Goal: Task Accomplishment & Management: Complete application form

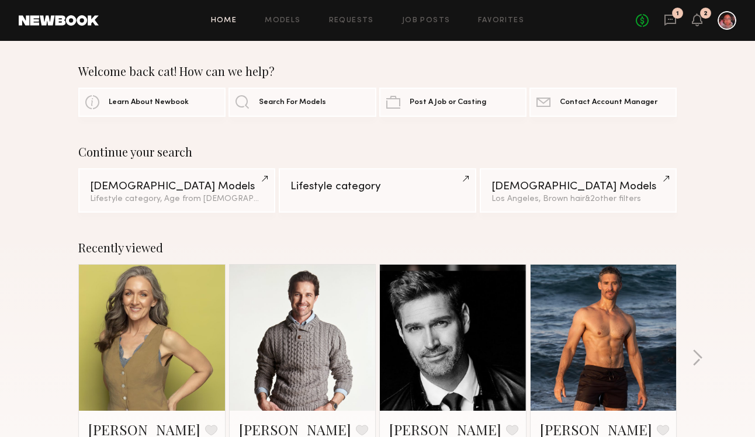
click at [676, 13] on div "1" at bounding box center [677, 13] width 11 height 11
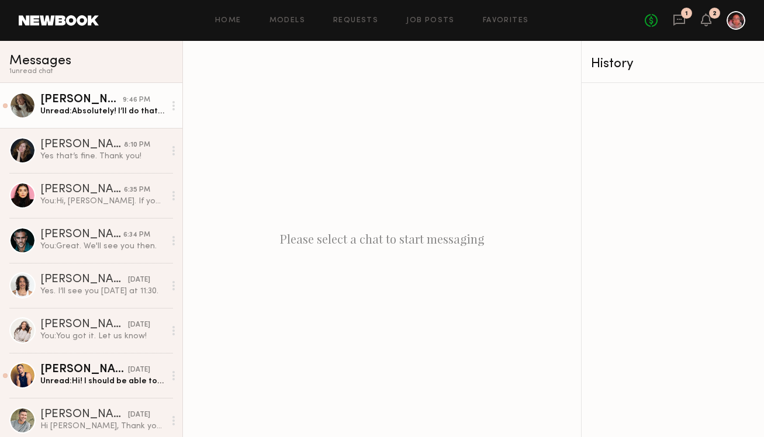
click at [108, 109] on div "Unread: Absolutely! I’ll do that tomorrow and thank you. Have a nice evening." at bounding box center [102, 111] width 125 height 11
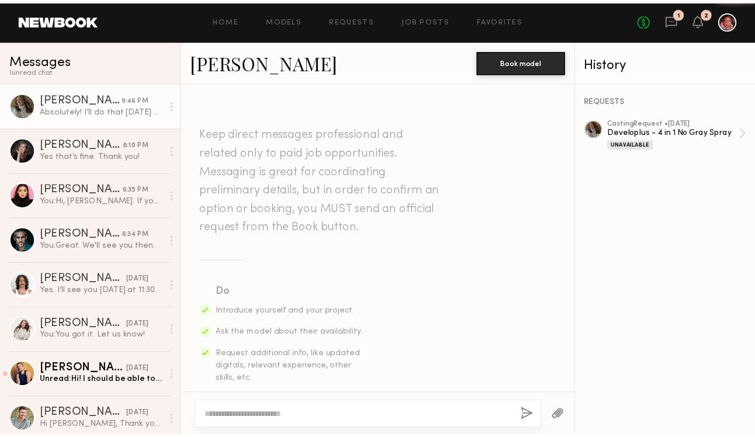
scroll to position [673, 0]
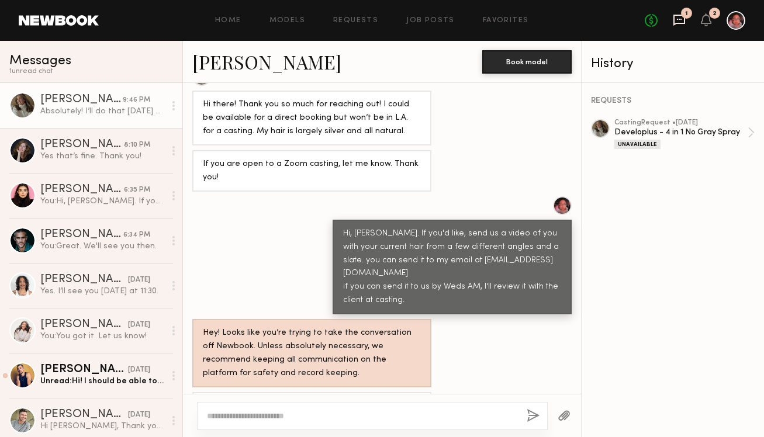
click at [679, 22] on icon at bounding box center [679, 20] width 12 height 11
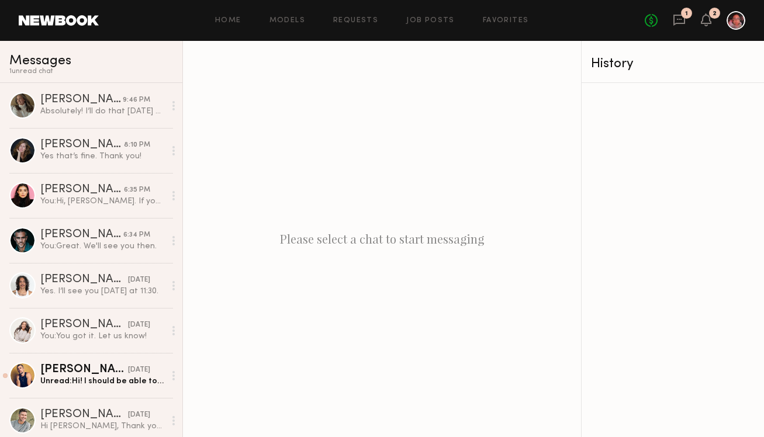
click at [713, 19] on div "No fees up to $5,000 1 2" at bounding box center [695, 20] width 101 height 19
click at [711, 20] on icon at bounding box center [706, 19] width 11 height 13
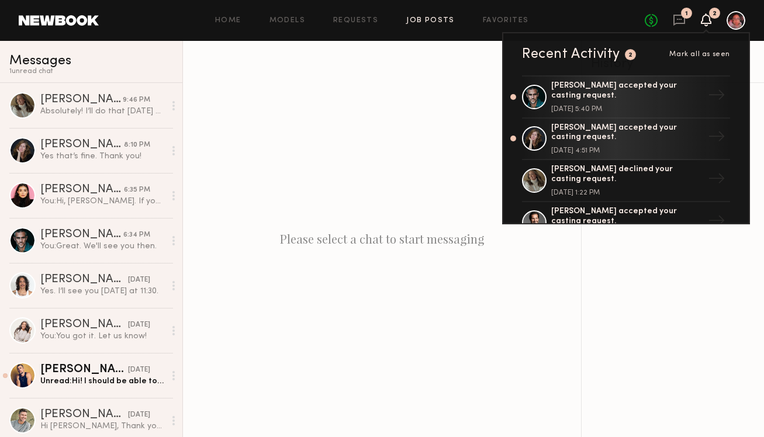
click at [417, 20] on link "Job Posts" at bounding box center [430, 21] width 49 height 8
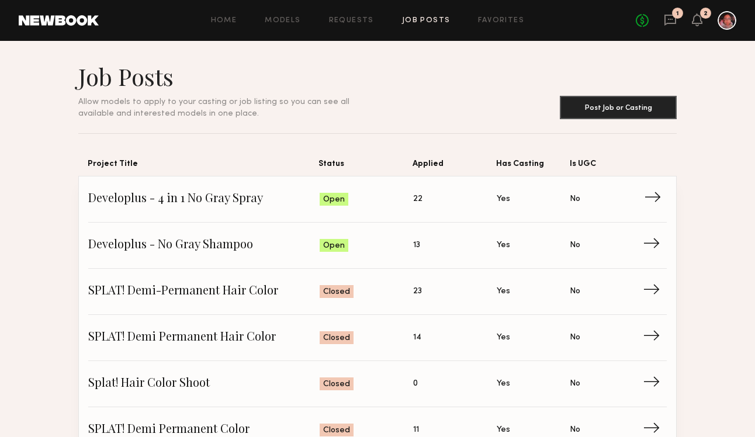
click at [652, 204] on span "→" at bounding box center [656, 200] width 24 height 18
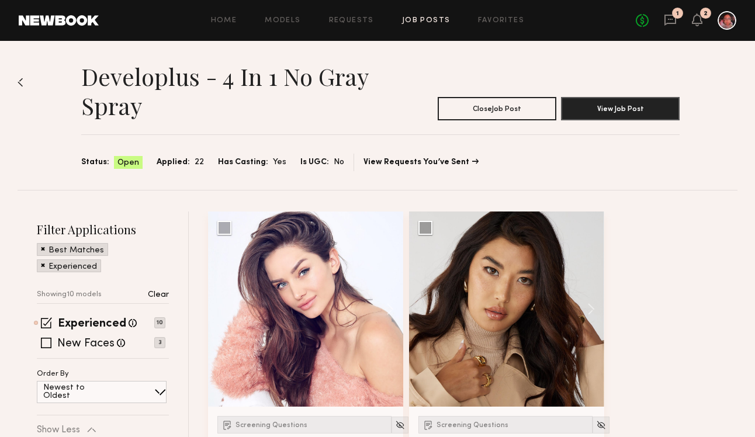
click at [42, 251] on span at bounding box center [43, 248] width 4 height 11
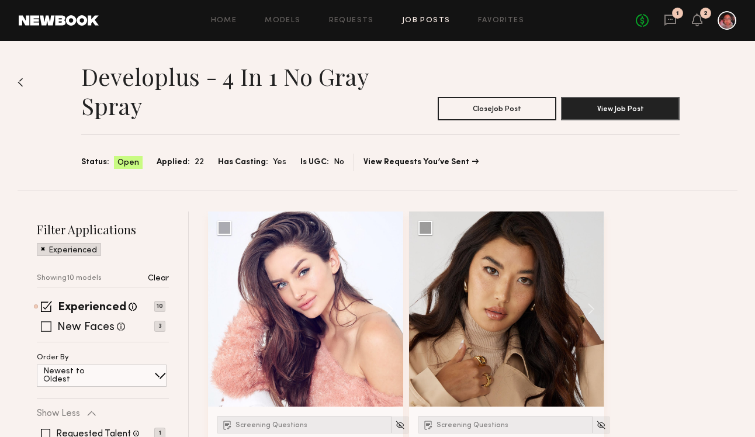
click at [47, 326] on span at bounding box center [46, 327] width 11 height 11
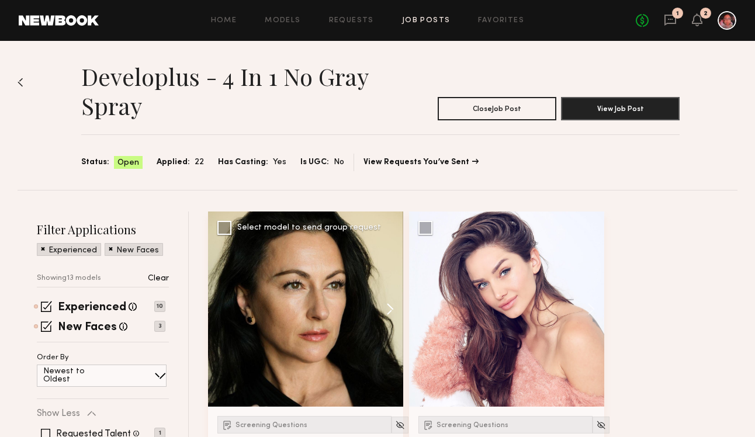
click at [391, 315] on button at bounding box center [384, 309] width 37 height 195
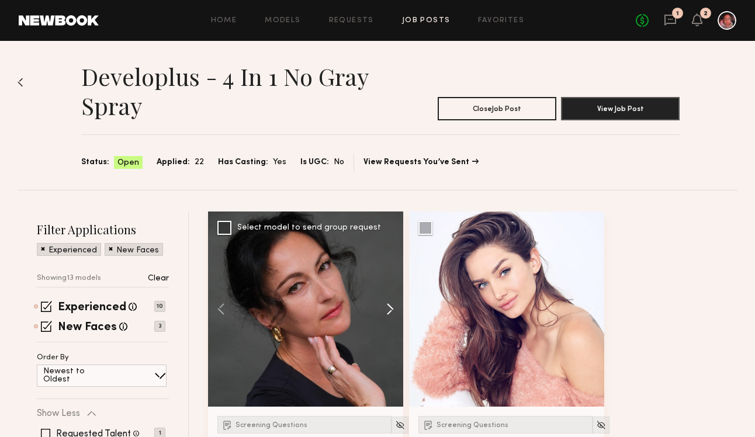
click at [392, 315] on button at bounding box center [384, 309] width 37 height 195
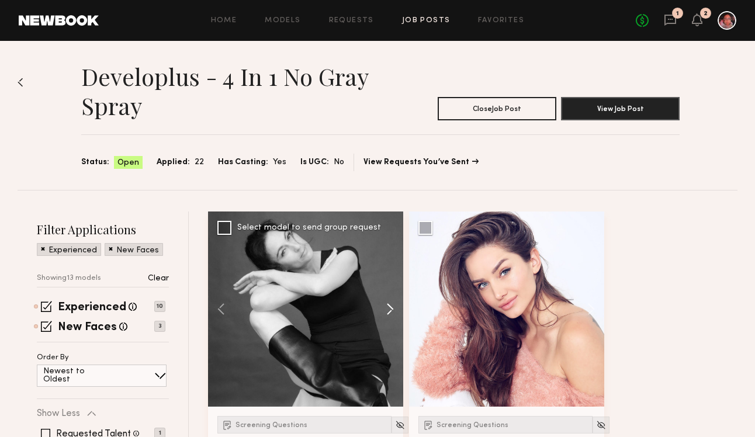
click at [392, 315] on button at bounding box center [384, 309] width 37 height 195
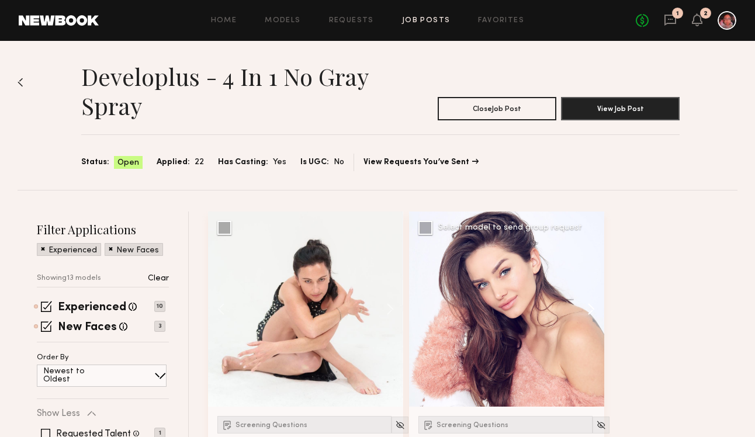
click at [582, 304] on button at bounding box center [585, 309] width 37 height 195
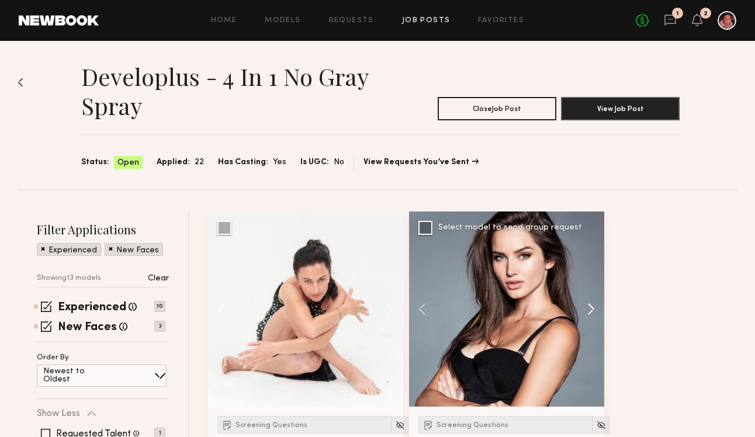
click at [582, 304] on button at bounding box center [585, 309] width 37 height 195
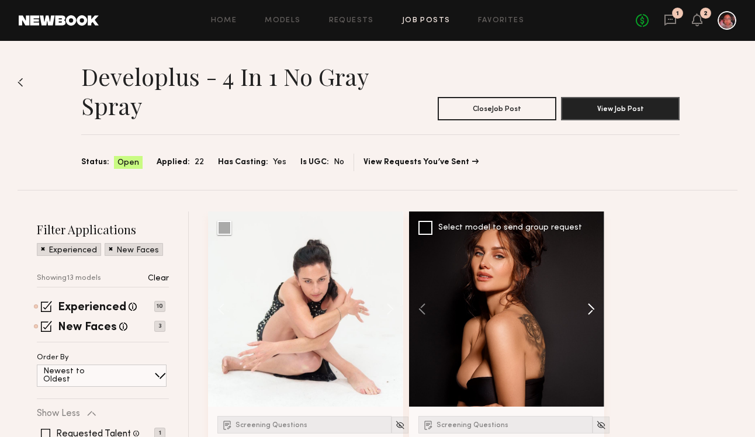
click at [582, 304] on button at bounding box center [585, 309] width 37 height 195
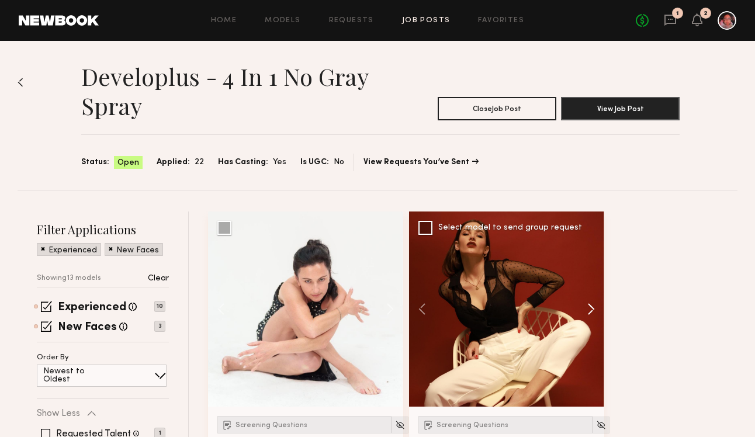
click at [582, 304] on button at bounding box center [585, 309] width 37 height 195
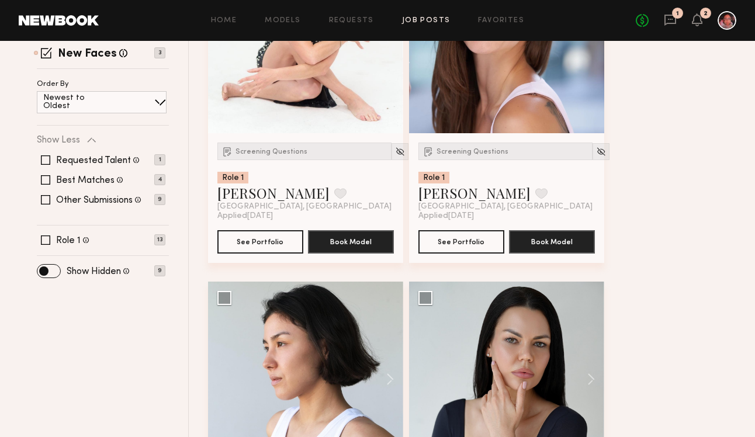
scroll to position [277, 0]
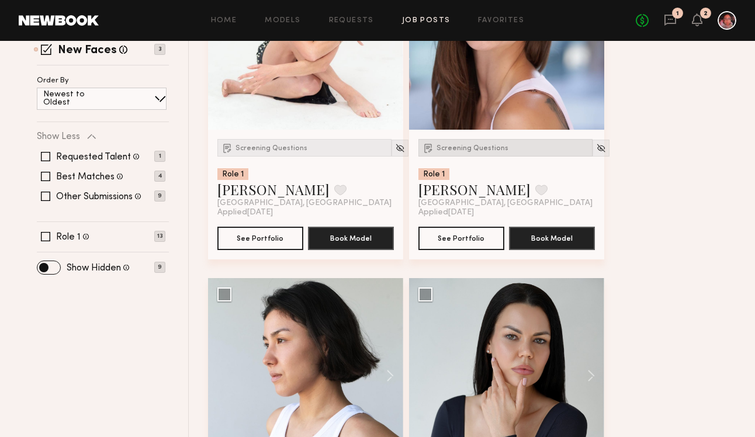
click at [483, 143] on div "Screening Questions" at bounding box center [506, 148] width 174 height 18
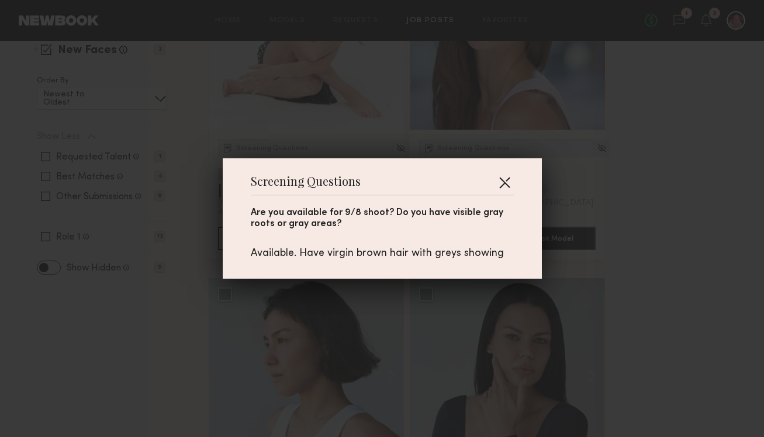
click at [508, 173] on button "button" at bounding box center [504, 182] width 19 height 19
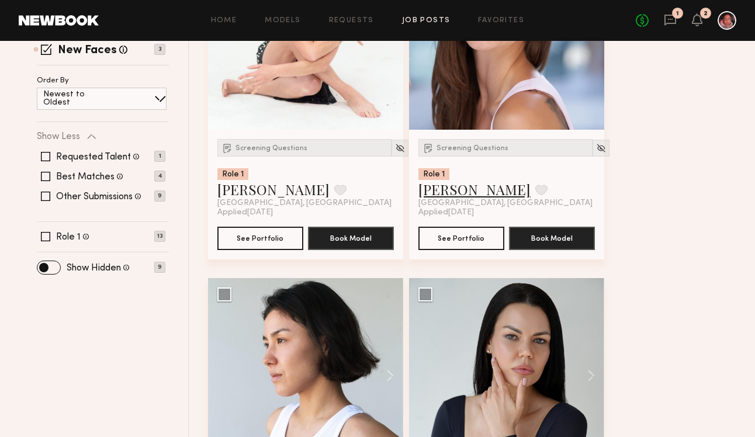
click at [450, 192] on link "[PERSON_NAME]" at bounding box center [475, 189] width 112 height 19
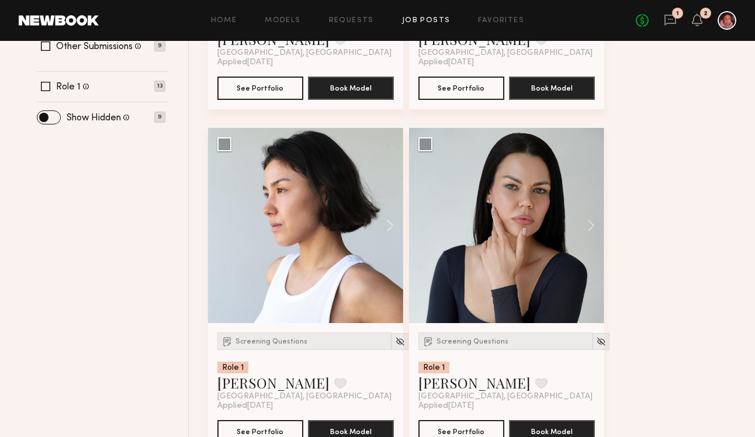
scroll to position [54, 0]
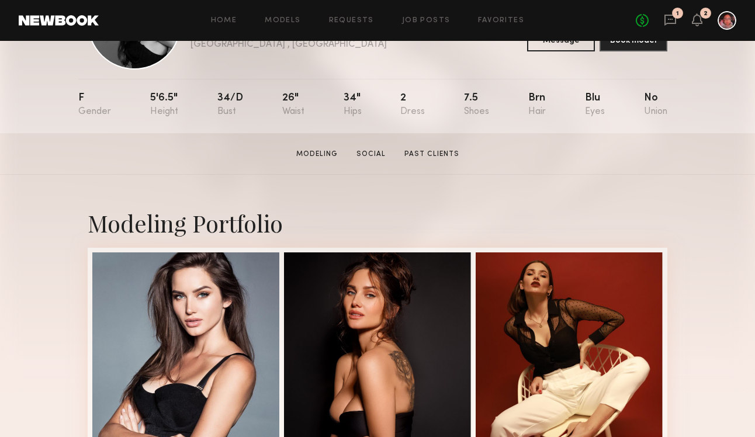
scroll to position [94, 0]
